Goal: Information Seeking & Learning: Learn about a topic

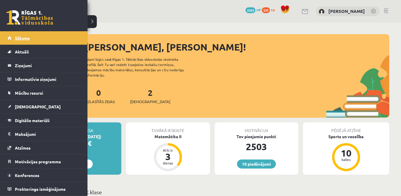
click at [19, 36] on span "Sākums" at bounding box center [22, 37] width 15 height 5
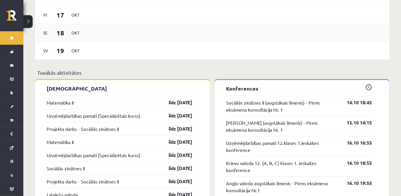
scroll to position [424, 0]
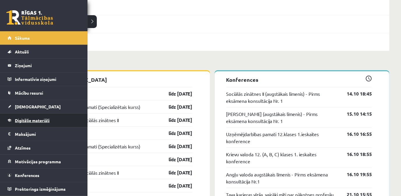
click at [38, 119] on span "Digitālie materiāli" at bounding box center [32, 120] width 35 height 5
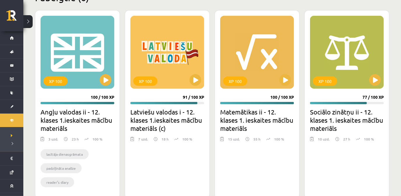
scroll to position [212, 0]
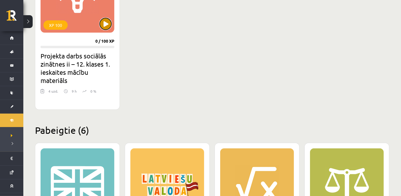
click at [103, 29] on button at bounding box center [106, 24] width 12 height 12
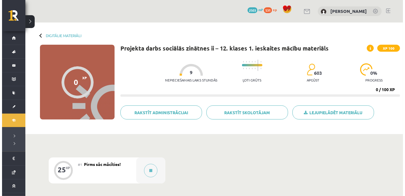
scroll to position [106, 0]
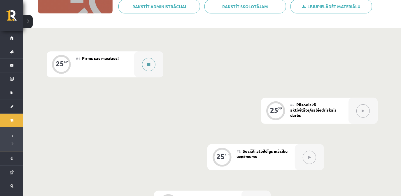
click at [150, 68] on button at bounding box center [148, 64] width 13 height 13
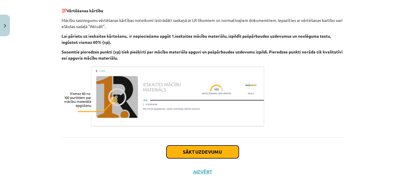
click at [204, 154] on button "Sākt uzdevumu" at bounding box center [203, 151] width 72 height 13
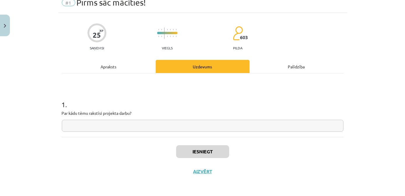
scroll to position [15, 0]
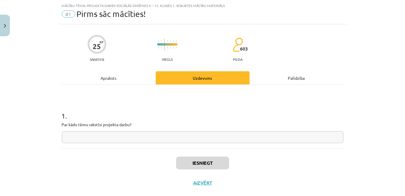
click at [135, 135] on input "text" at bounding box center [203, 137] width 282 height 12
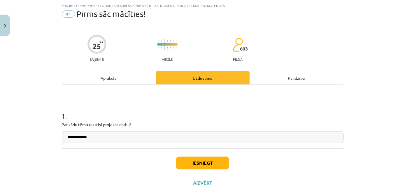
type input "**********"
click at [201, 161] on button "Iesniegt" at bounding box center [202, 162] width 53 height 13
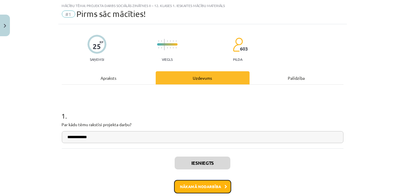
click at [215, 182] on button "Nākamā nodarbība" at bounding box center [202, 186] width 57 height 13
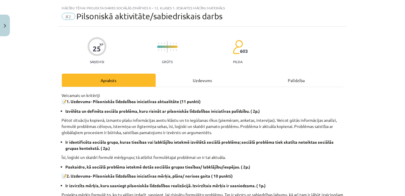
scroll to position [0, 0]
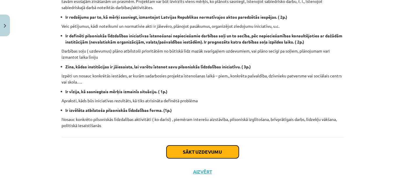
click at [199, 153] on button "Sākt uzdevumu" at bounding box center [203, 151] width 72 height 13
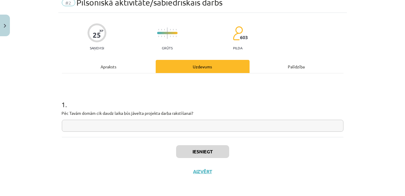
scroll to position [15, 0]
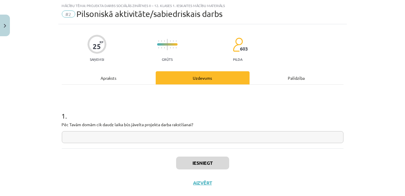
click at [157, 137] on input "text" at bounding box center [203, 137] width 282 height 12
type input "*********"
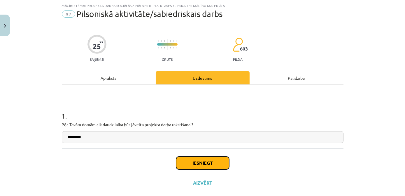
click at [179, 161] on button "Iesniegt" at bounding box center [202, 162] width 53 height 13
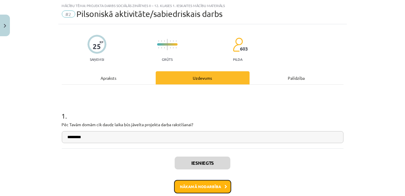
click at [213, 188] on button "Nākamā nodarbība" at bounding box center [202, 186] width 57 height 13
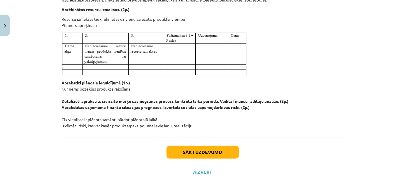
scroll to position [663, 0]
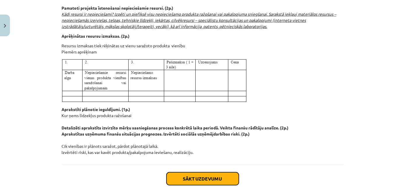
click at [191, 179] on button "Sākt uzdevumu" at bounding box center [203, 178] width 72 height 13
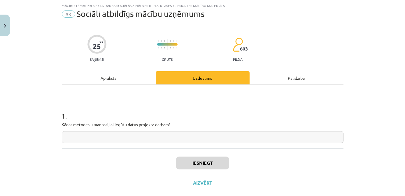
click at [152, 137] on input "text" at bounding box center [203, 137] width 282 height 12
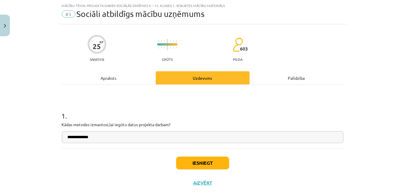
type input "**********"
click at [217, 166] on button "Iesniegt" at bounding box center [202, 162] width 53 height 13
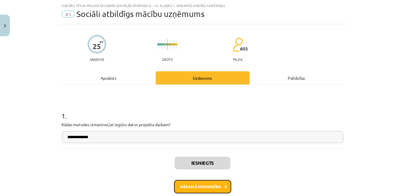
click at [210, 190] on button "Nākamā nodarbība" at bounding box center [202, 186] width 57 height 13
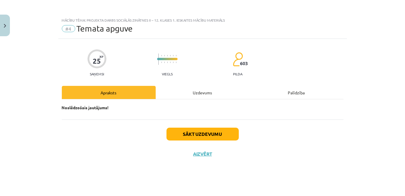
click at [208, 141] on div "Sākt uzdevumu Aizvērt" at bounding box center [203, 139] width 282 height 41
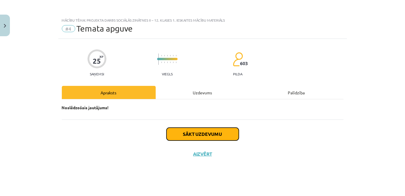
click at [206, 136] on button "Sākt uzdevumu" at bounding box center [203, 134] width 72 height 13
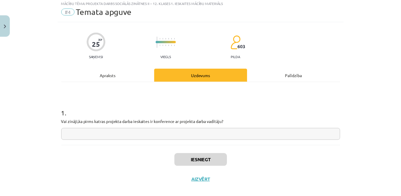
scroll to position [26, 0]
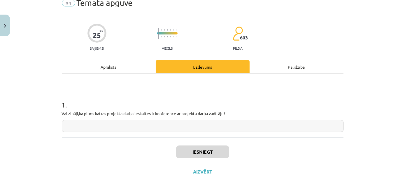
click at [155, 121] on input "text" at bounding box center [203, 126] width 282 height 12
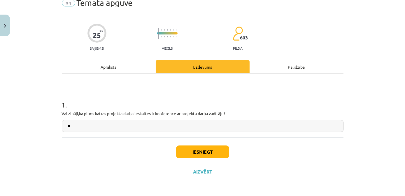
type input "**"
click at [211, 154] on button "Iesniegt" at bounding box center [202, 151] width 53 height 13
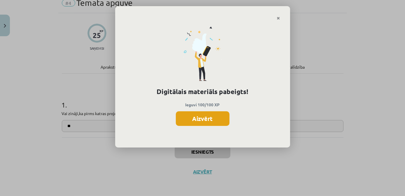
click at [218, 124] on button "Aizvērt" at bounding box center [203, 118] width 54 height 15
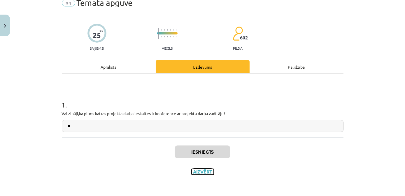
click at [203, 172] on button "Aizvērt" at bounding box center [203, 172] width 22 height 6
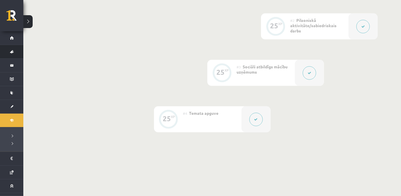
scroll to position [159, 0]
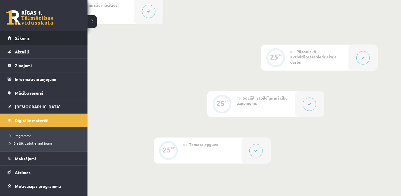
click at [14, 41] on link "Sākums" at bounding box center [44, 37] width 73 height 13
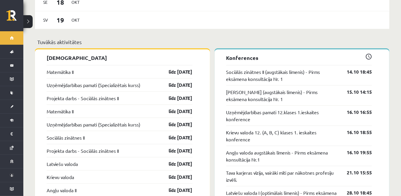
scroll to position [451, 0]
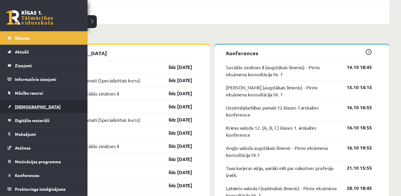
click at [31, 107] on span "[DEMOGRAPHIC_DATA]" at bounding box center [38, 106] width 46 height 5
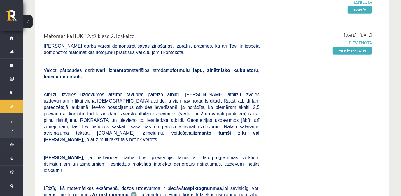
scroll to position [186, 0]
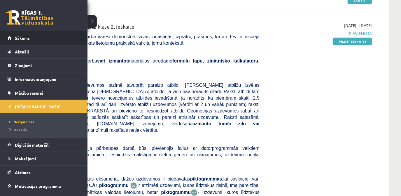
click at [11, 38] on link "Sākums" at bounding box center [44, 37] width 73 height 13
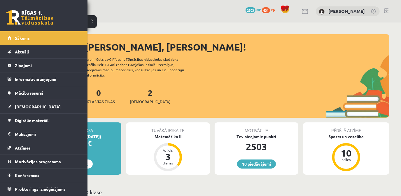
click at [21, 39] on span "Sākums" at bounding box center [22, 37] width 15 height 5
